Goal: Information Seeking & Learning: Learn about a topic

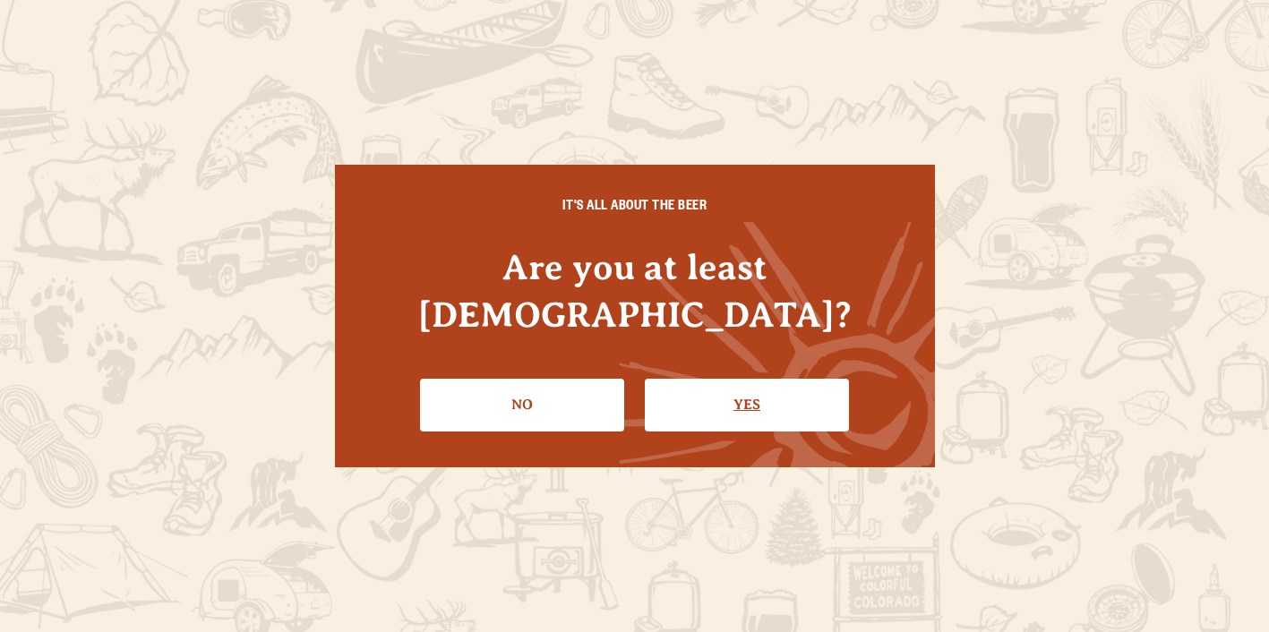
click at [707, 384] on link "Yes" at bounding box center [747, 405] width 204 height 52
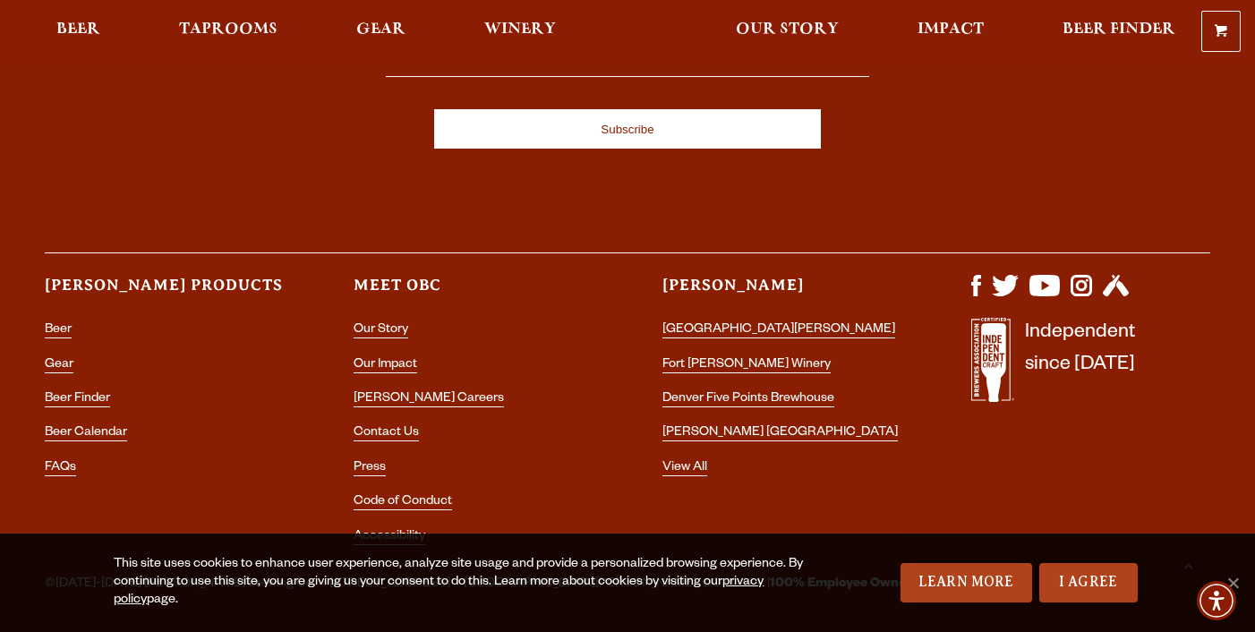
scroll to position [5165, 0]
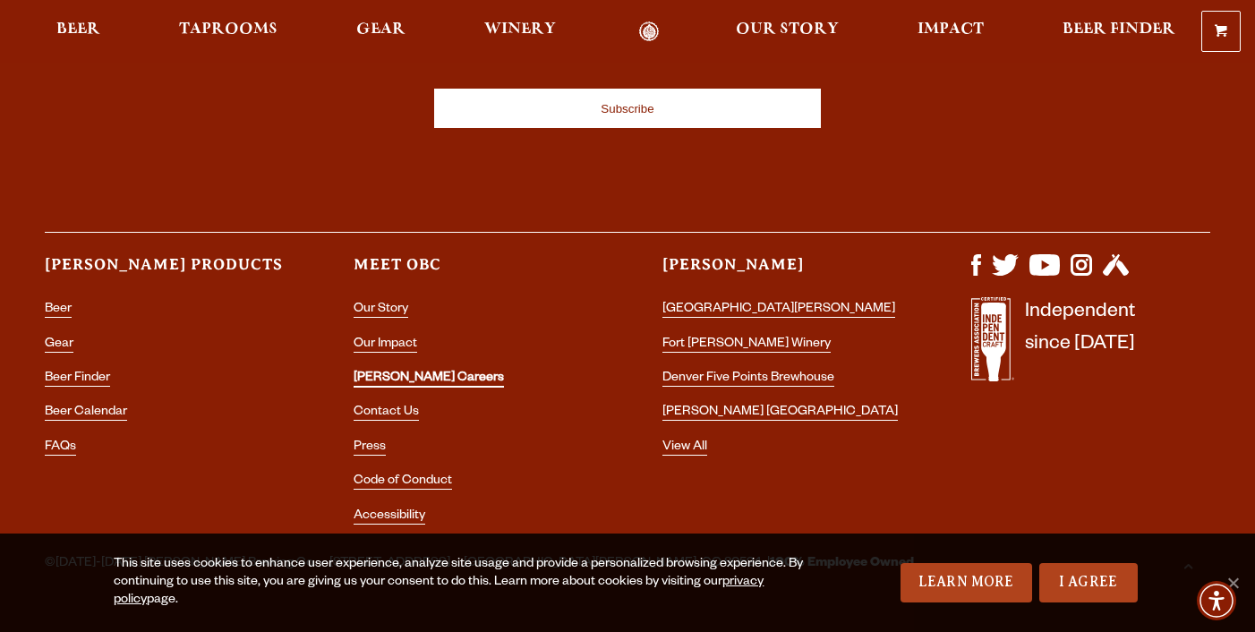
click at [412, 372] on link "[PERSON_NAME] Careers" at bounding box center [429, 380] width 150 height 16
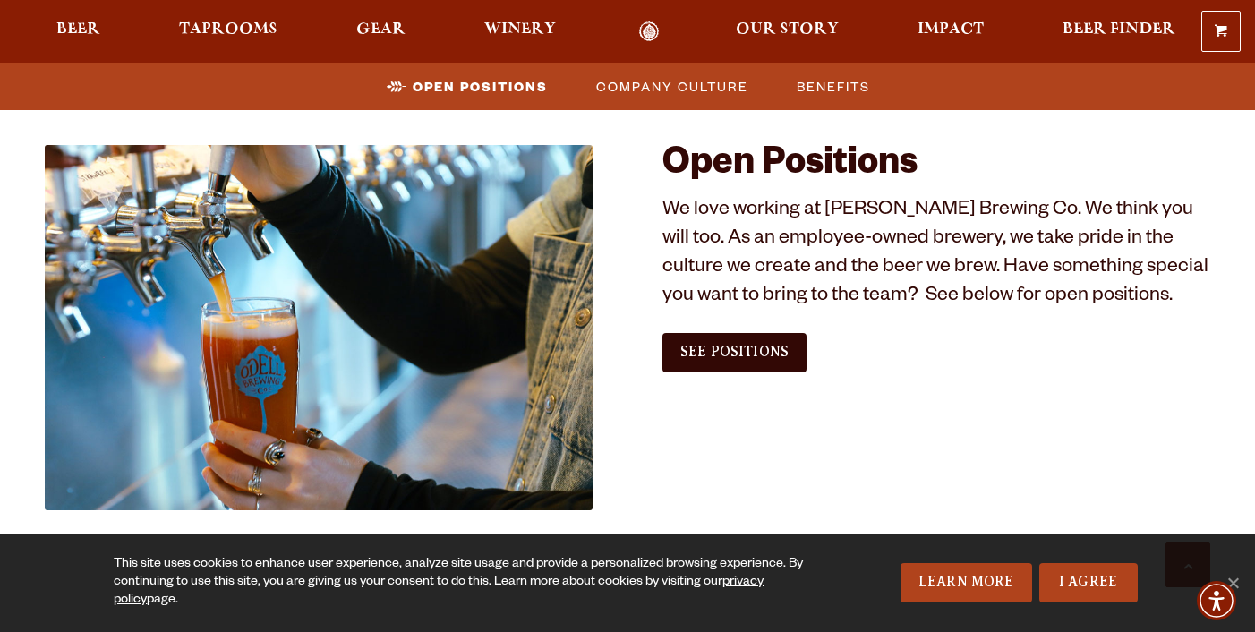
scroll to position [958, 0]
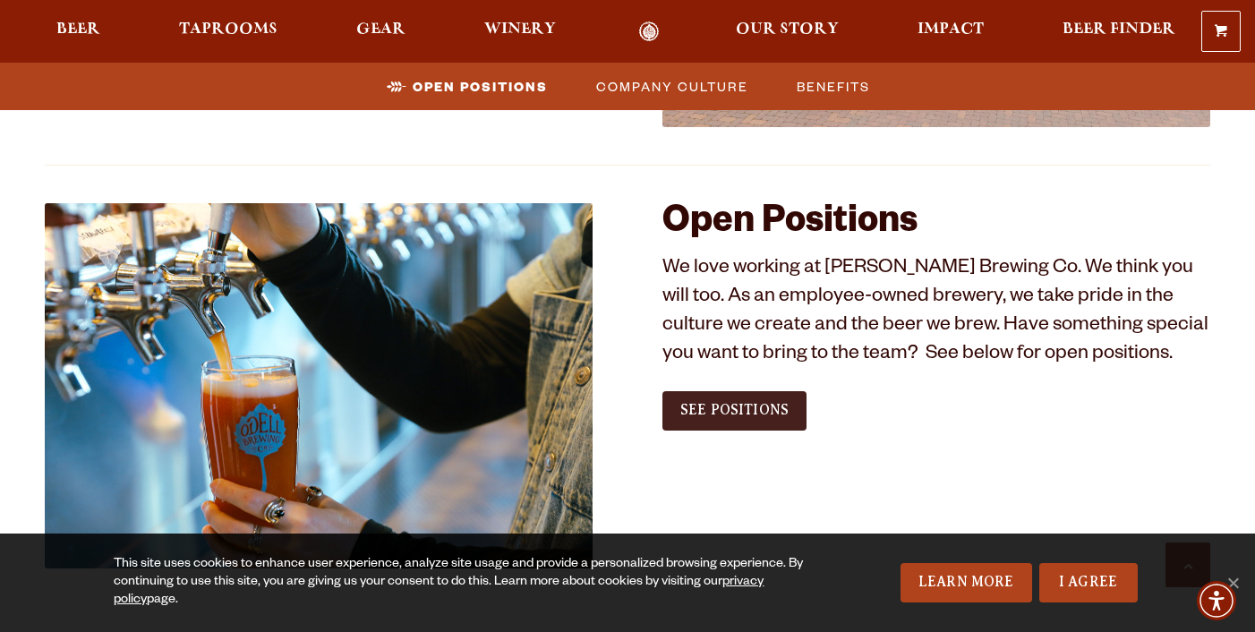
click at [715, 405] on span "See Positions" at bounding box center [734, 410] width 108 height 16
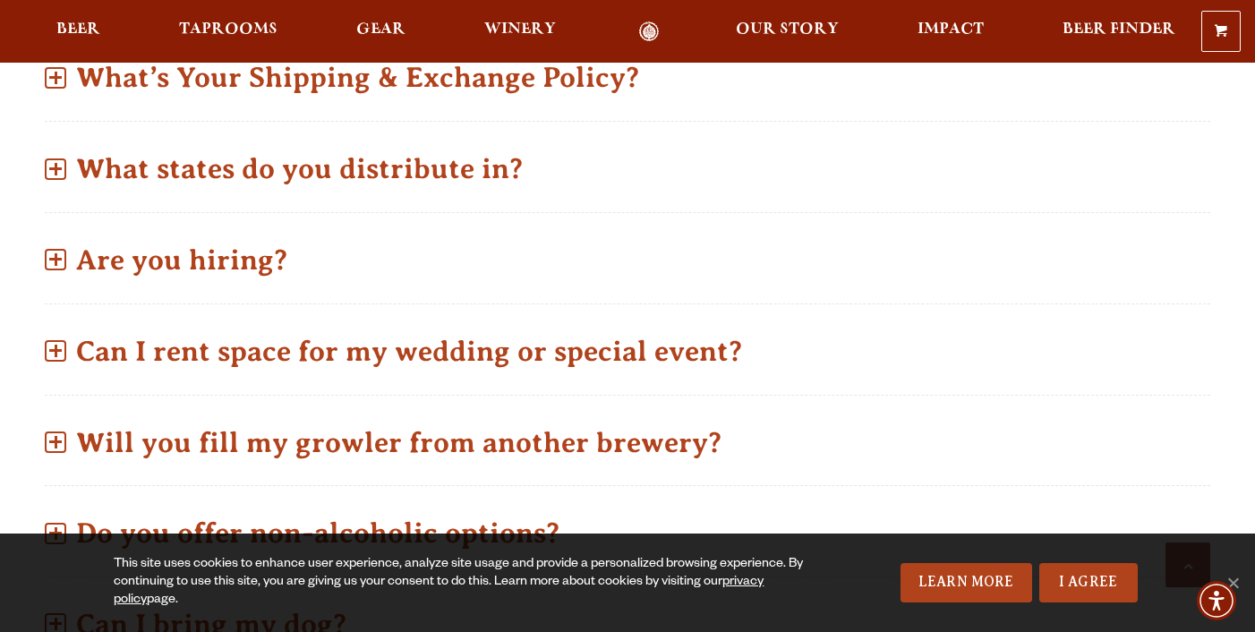
scroll to position [926, 0]
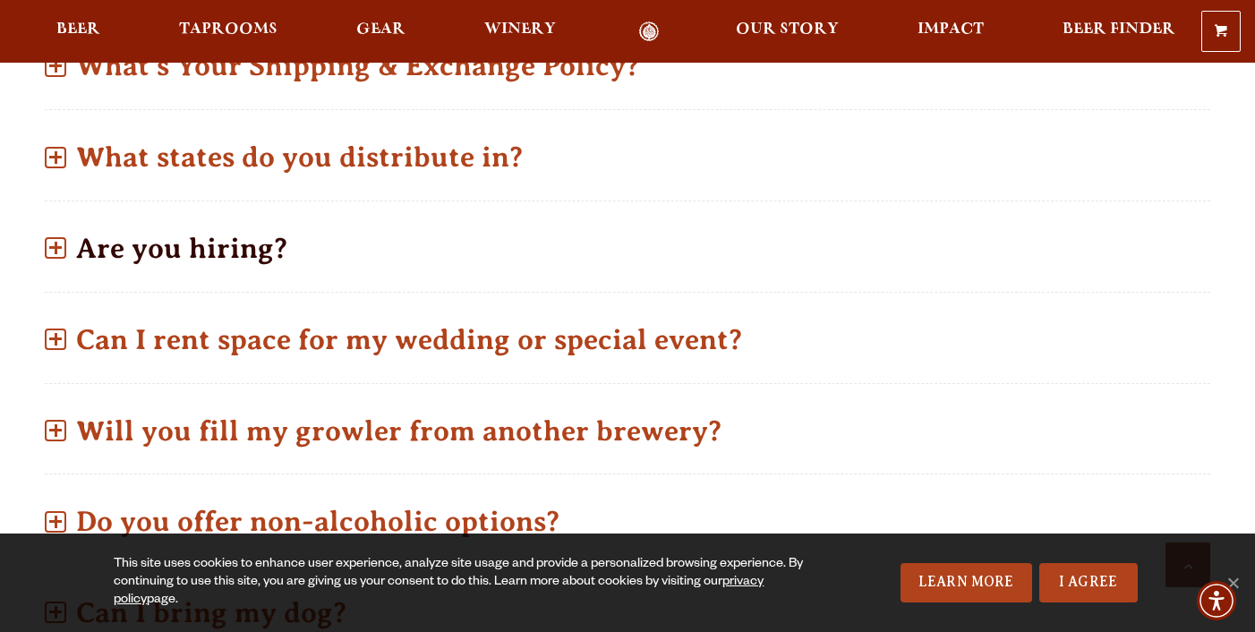
click at [235, 224] on p "Are you hiring?" at bounding box center [628, 249] width 1166 height 64
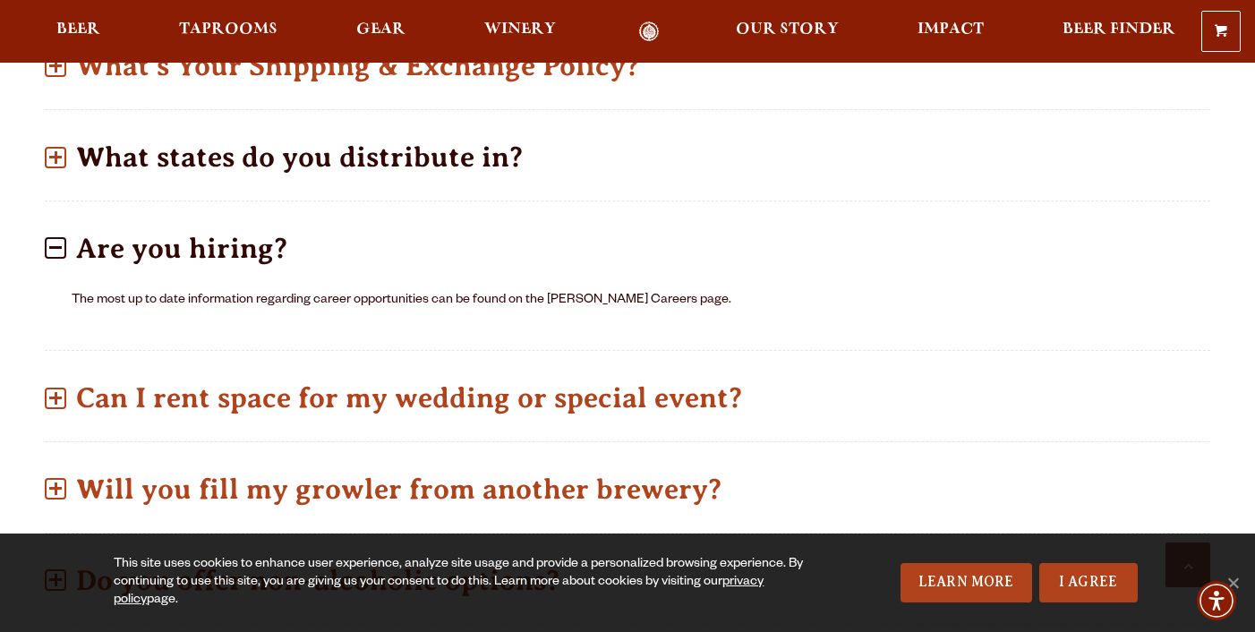
click at [425, 129] on p "What states do you distribute in?" at bounding box center [628, 157] width 1166 height 64
